Goal: Task Accomplishment & Management: Use online tool/utility

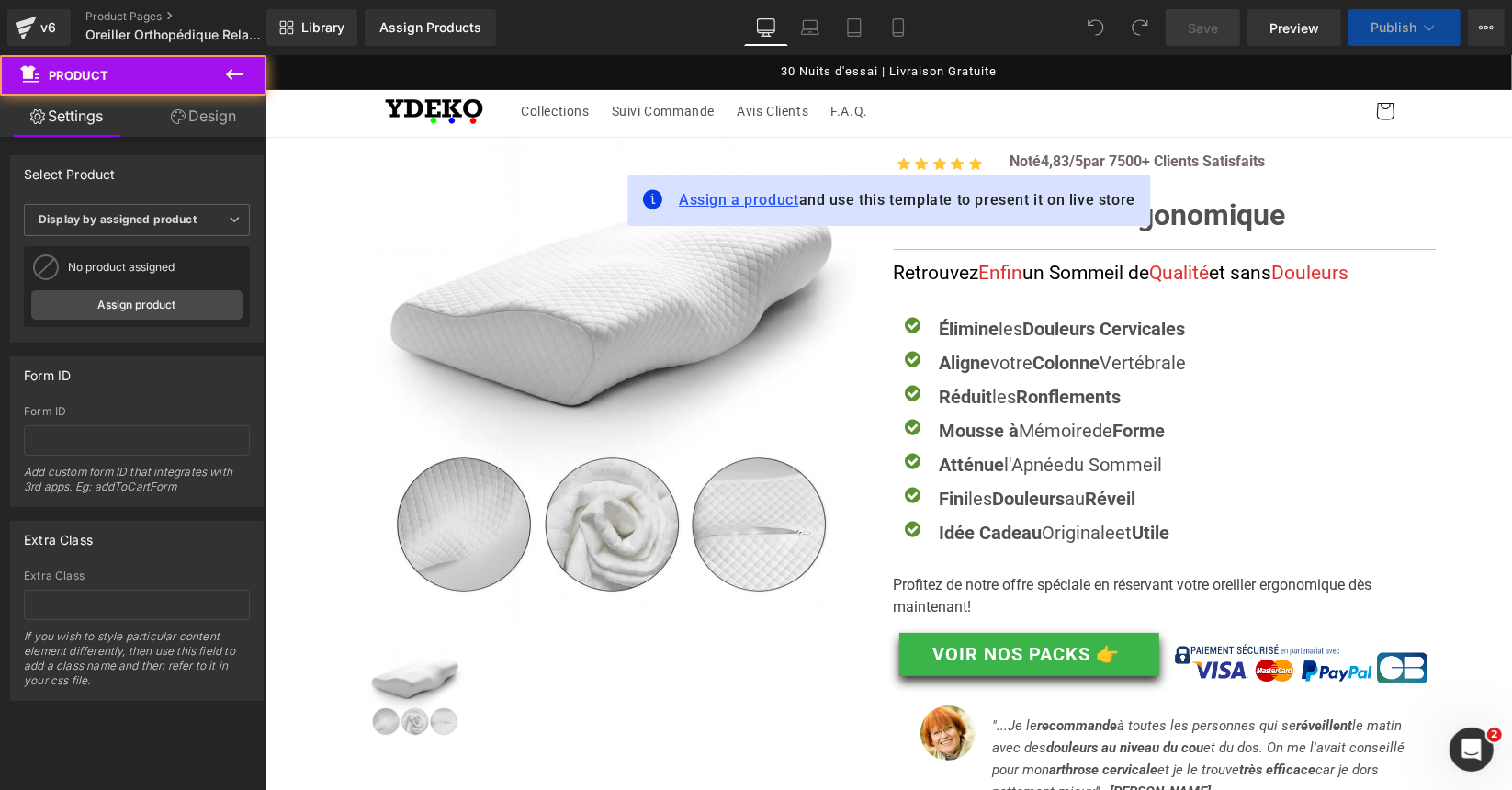
click at [745, 199] on span "Assign a product" at bounding box center [738, 198] width 120 height 18
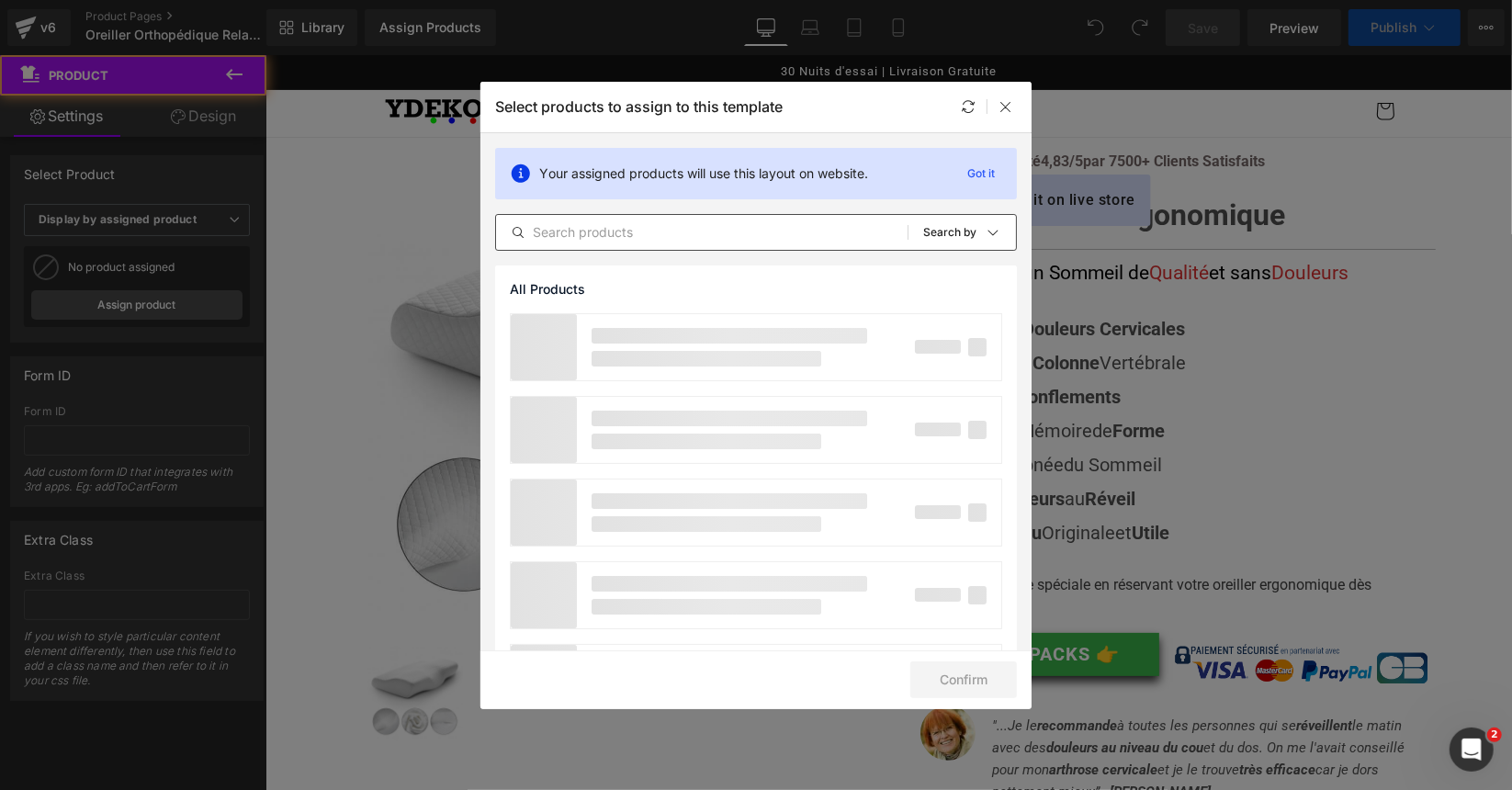
click at [762, 247] on div "All Products Shopify Collections Product Templates Shopify Collections Sort: Se…" at bounding box center [755, 232] width 522 height 37
click at [762, 230] on input "text" at bounding box center [701, 231] width 412 height 22
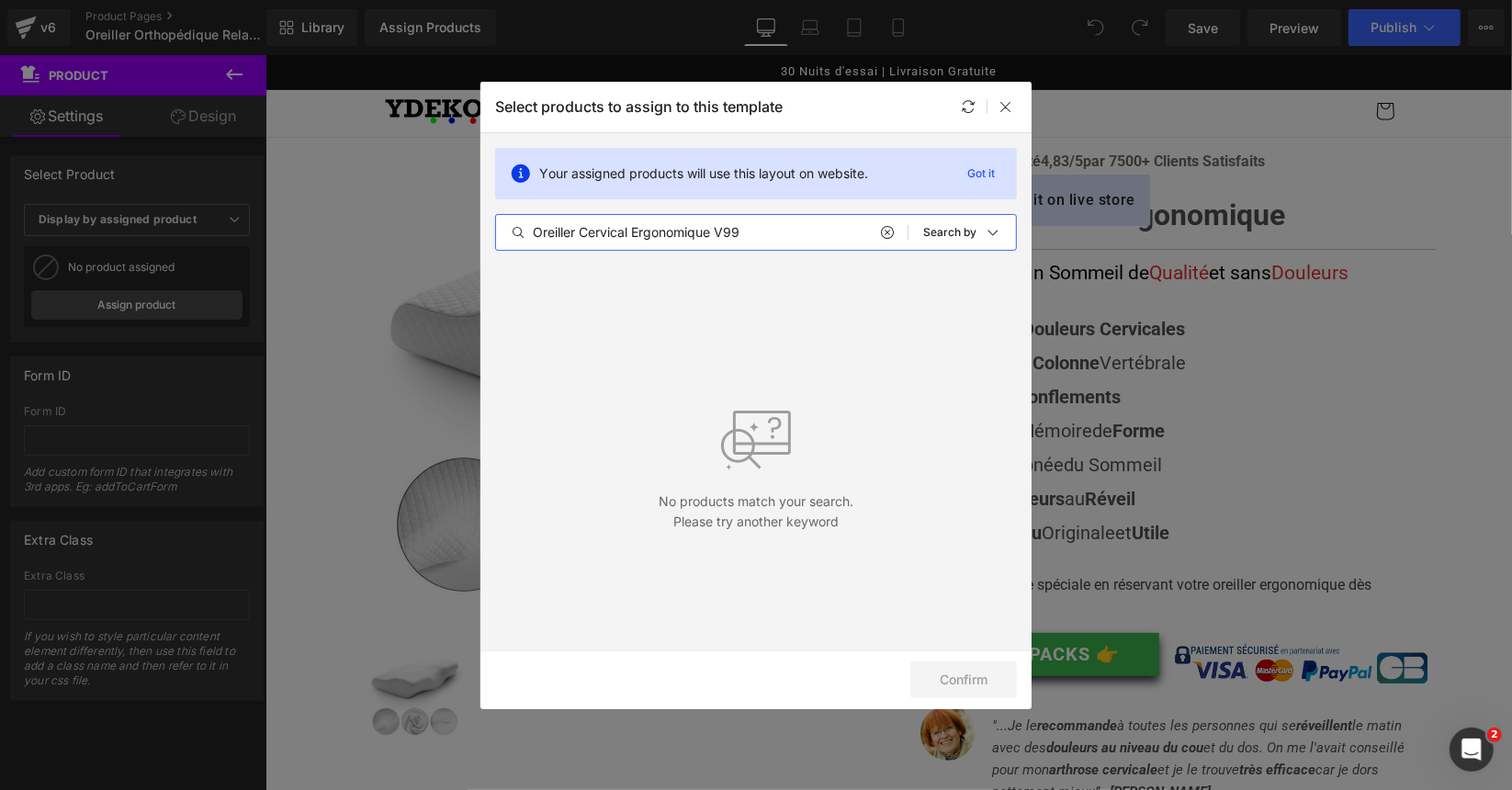
click at [775, 234] on input "Oreiller Cervical Ergonomique V99" at bounding box center [701, 231] width 412 height 22
type input "Oreiller Cervical Ergonomique V99"
click at [967, 102] on icon at bounding box center [969, 106] width 15 height 15
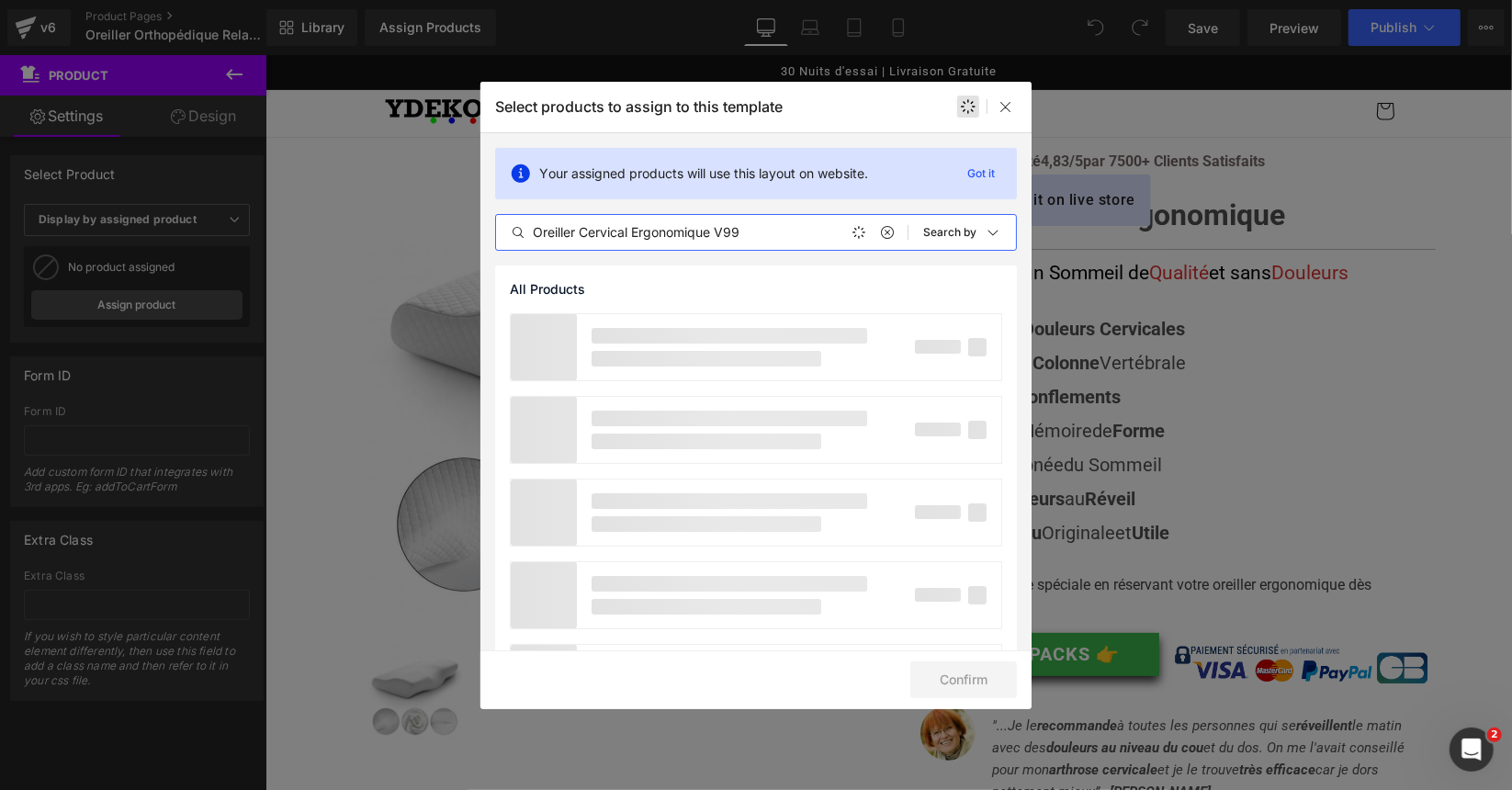
click at [755, 229] on input "Oreiller Cervical Ergonomique V99" at bounding box center [701, 231] width 412 height 22
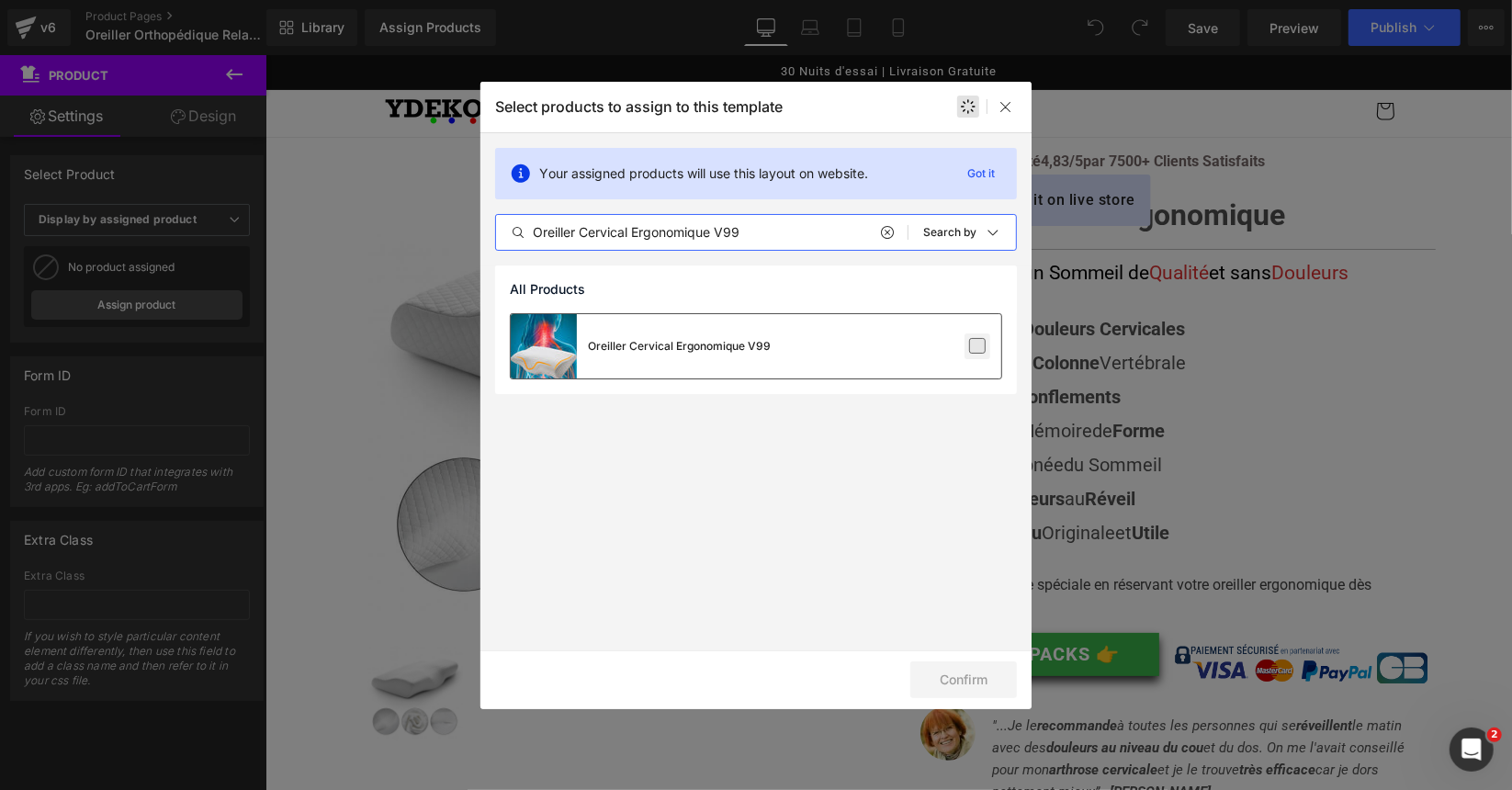
click at [982, 346] on label at bounding box center [977, 346] width 17 height 17
click at [977, 346] on input "checkbox" at bounding box center [977, 346] width 0 height 0
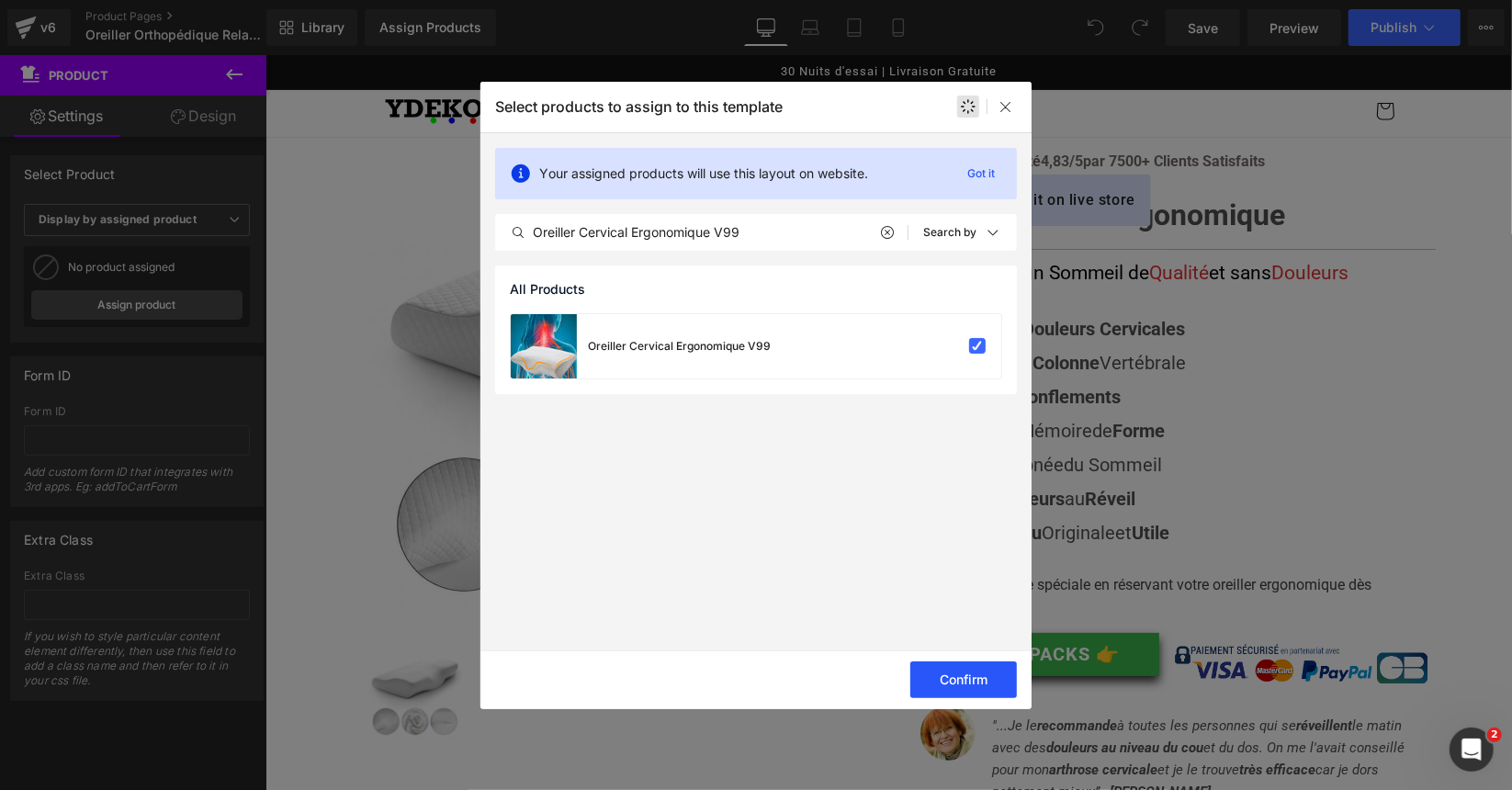
click at [944, 691] on button "Confirm" at bounding box center [963, 679] width 106 height 37
click at [988, 681] on button "Confirm" at bounding box center [963, 679] width 106 height 37
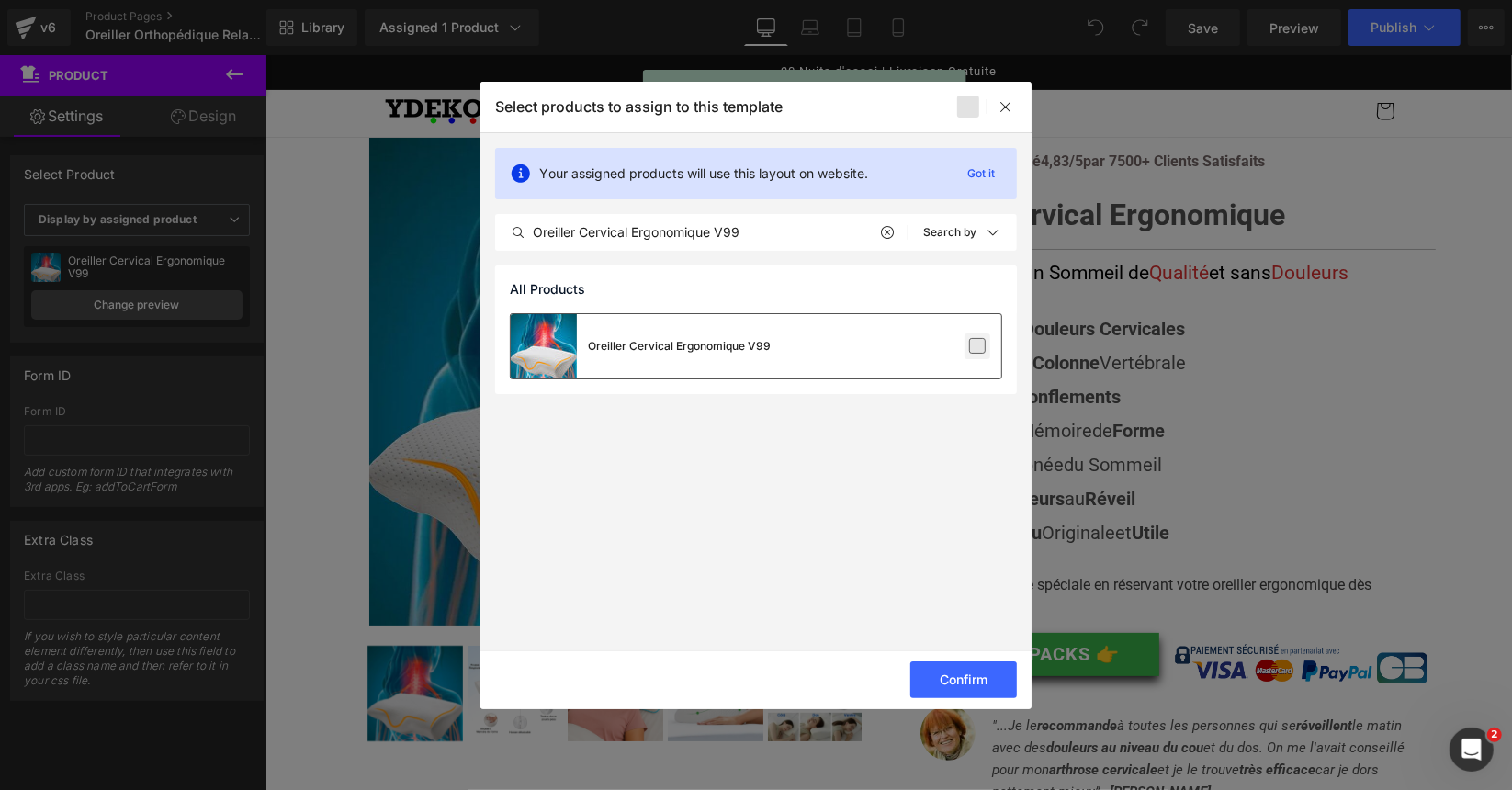
click at [984, 345] on label at bounding box center [977, 346] width 17 height 17
click at [977, 346] on input "checkbox" at bounding box center [977, 346] width 0 height 0
click at [962, 673] on button "Confirm" at bounding box center [963, 679] width 106 height 37
click at [974, 683] on button "Confirm" at bounding box center [963, 679] width 106 height 37
click at [946, 666] on button "Confirm" at bounding box center [963, 679] width 106 height 37
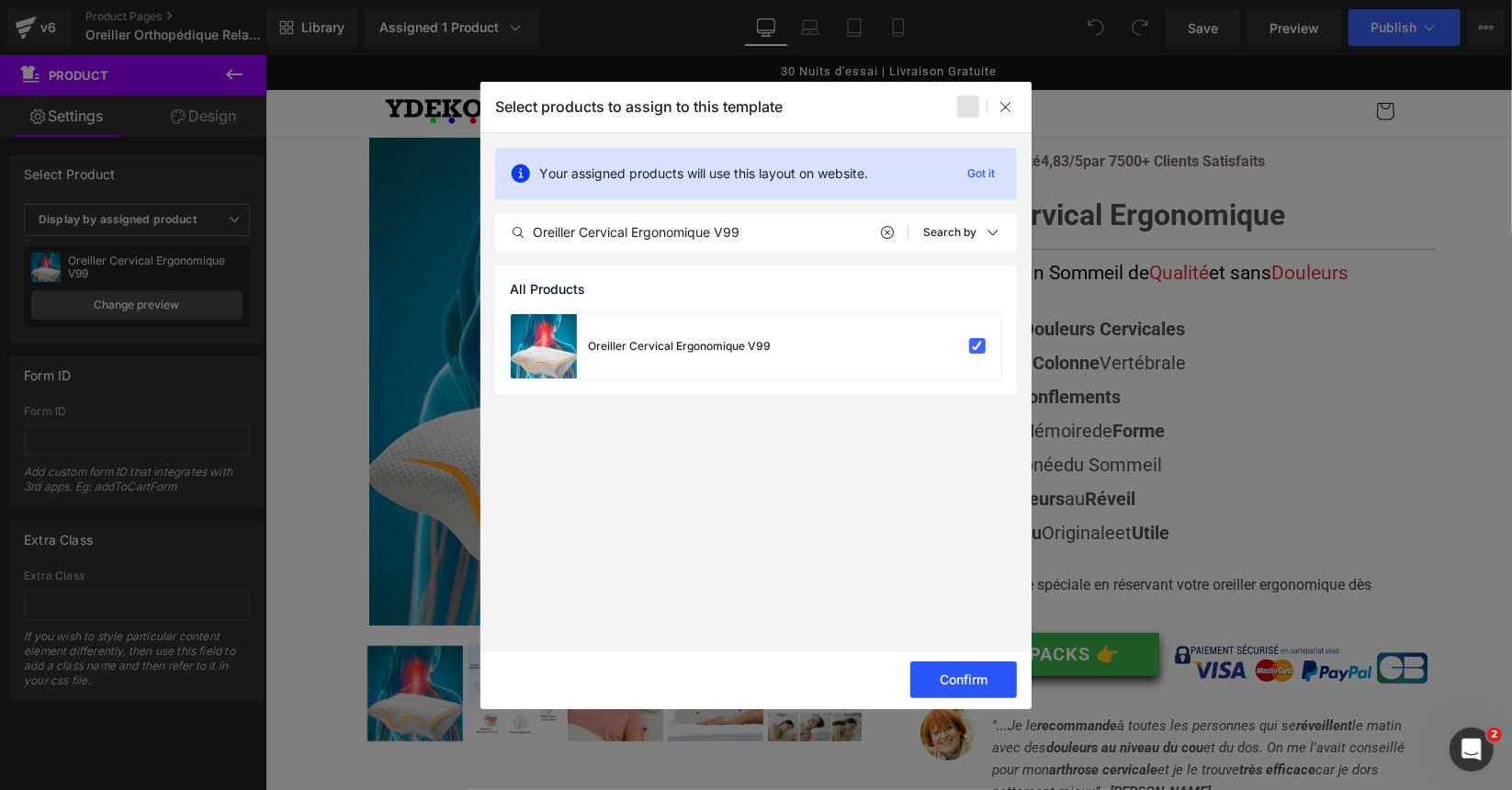
click at [929, 679] on button "Confirm" at bounding box center [963, 679] width 106 height 37
click at [1008, 112] on icon at bounding box center [1006, 106] width 15 height 15
click at [1004, 106] on icon at bounding box center [1006, 106] width 15 height 15
click at [1008, 100] on icon at bounding box center [1006, 106] width 15 height 15
click at [1011, 115] on div at bounding box center [1005, 106] width 22 height 22
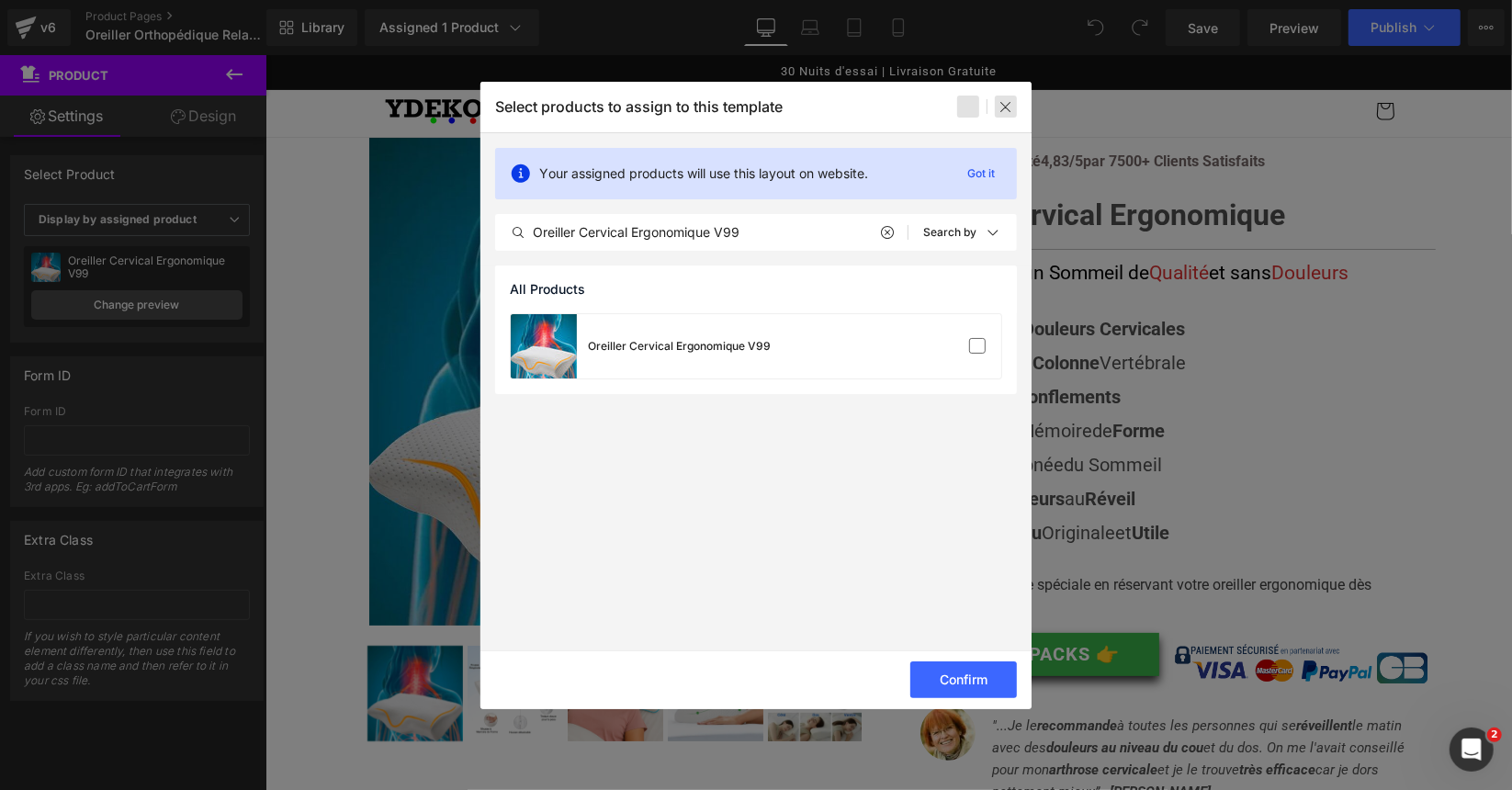
click at [1005, 103] on icon at bounding box center [1006, 106] width 15 height 15
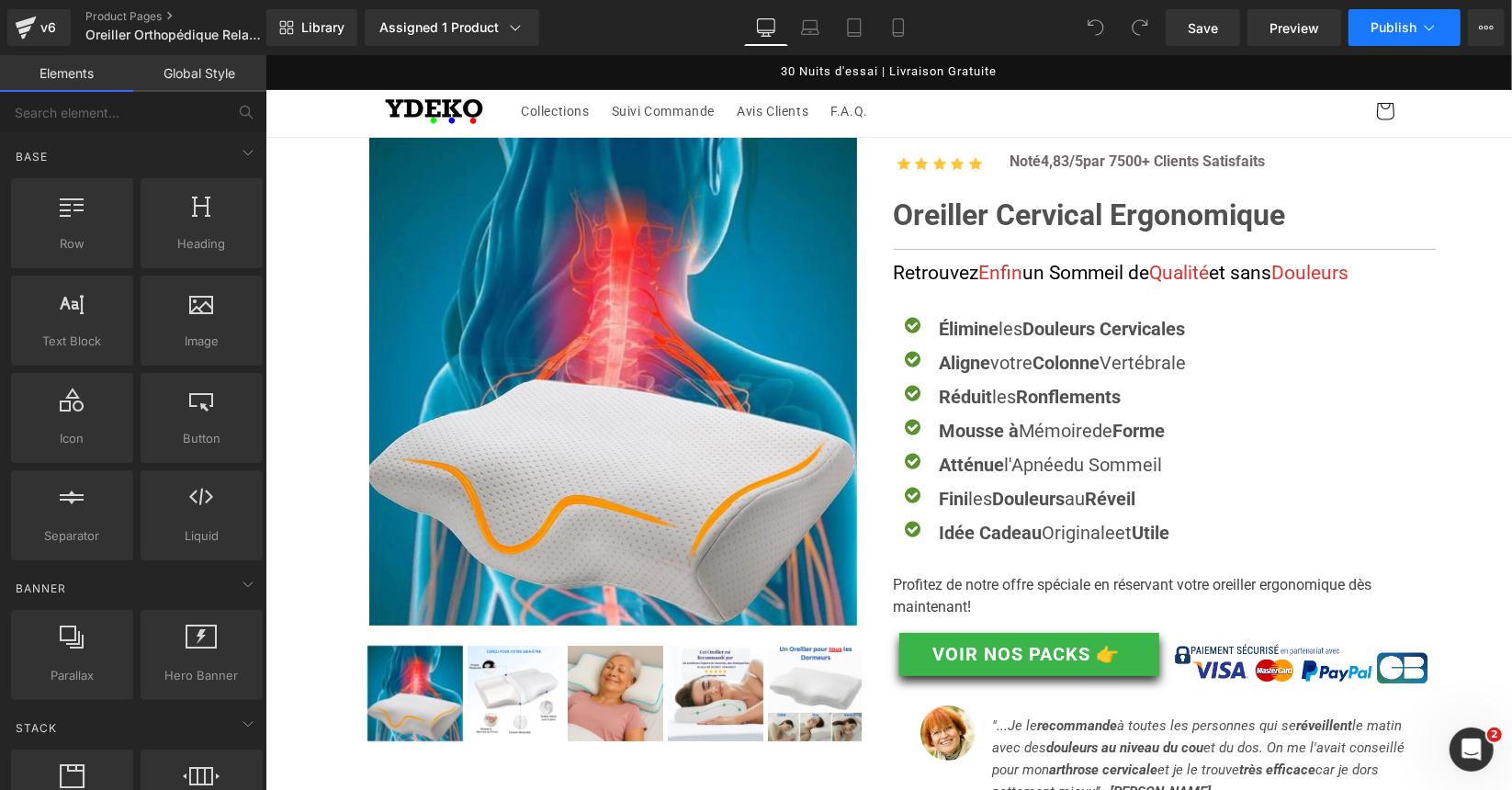
click at [1398, 30] on span "Publish" at bounding box center [1393, 27] width 46 height 15
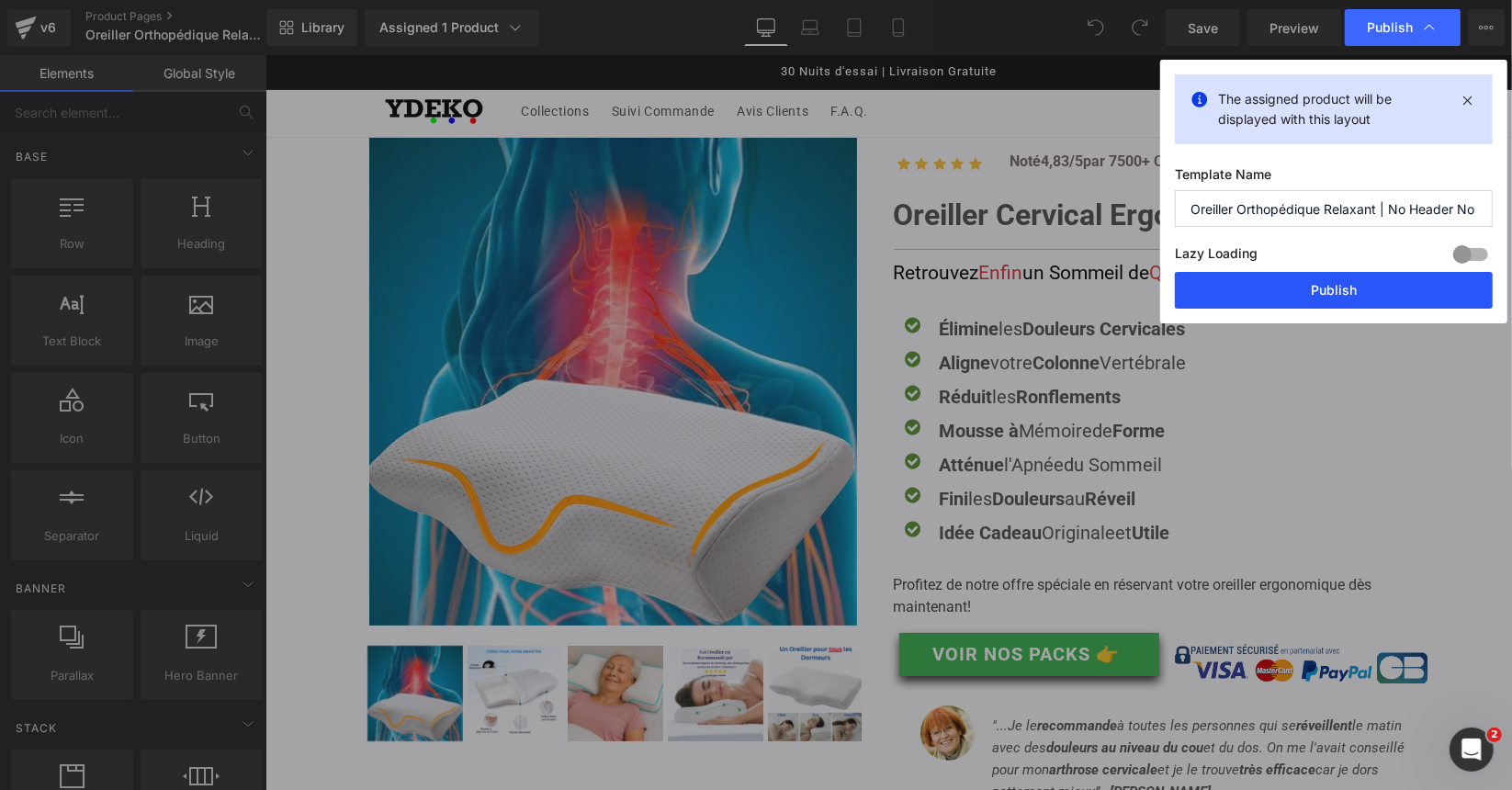
click at [1373, 278] on button "Publish" at bounding box center [1333, 290] width 318 height 37
